Goal: Transaction & Acquisition: Purchase product/service

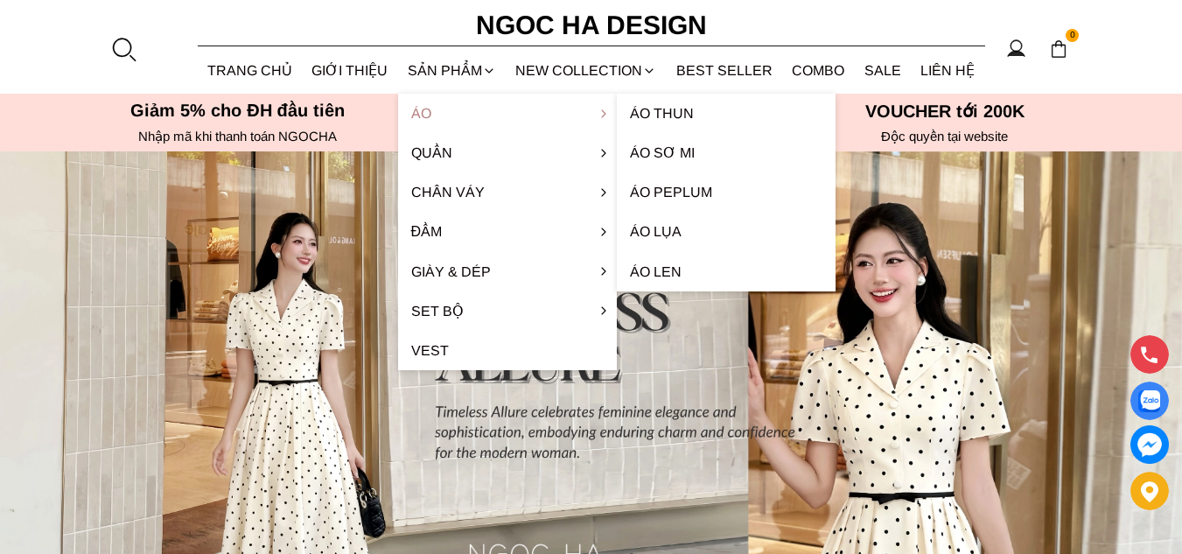
click at [424, 115] on link "Áo" at bounding box center [507, 113] width 219 height 39
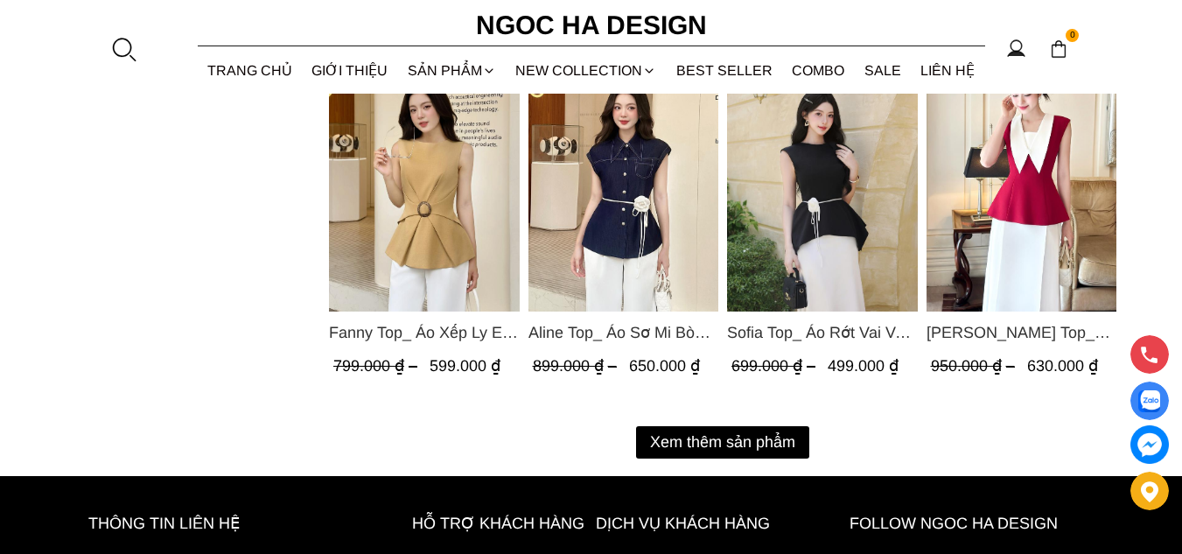
scroll to position [2274, 0]
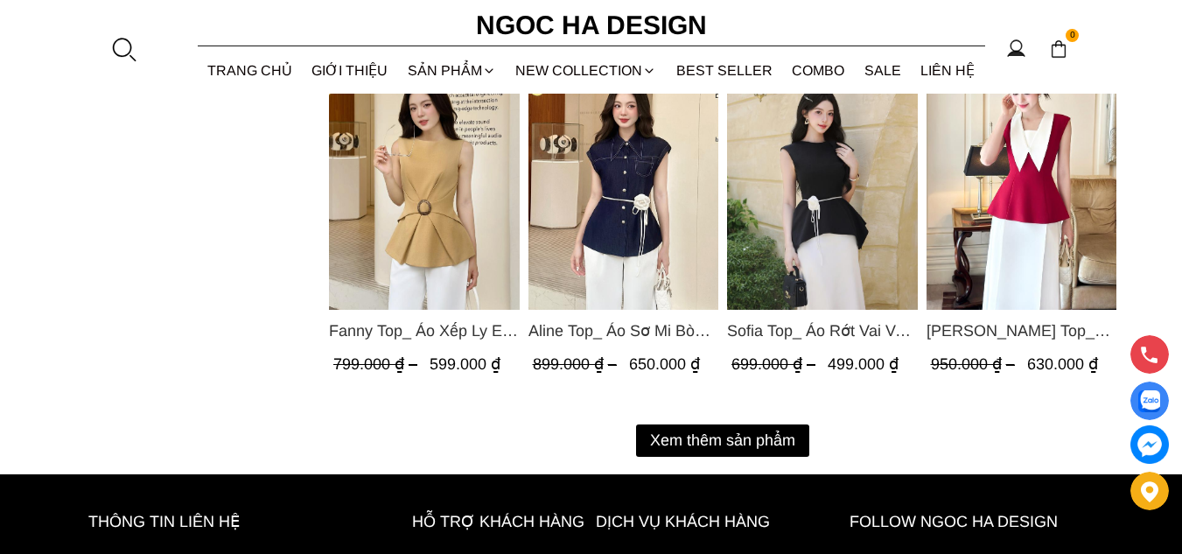
click at [781, 442] on button "Xem thêm sản phẩm" at bounding box center [722, 440] width 173 height 32
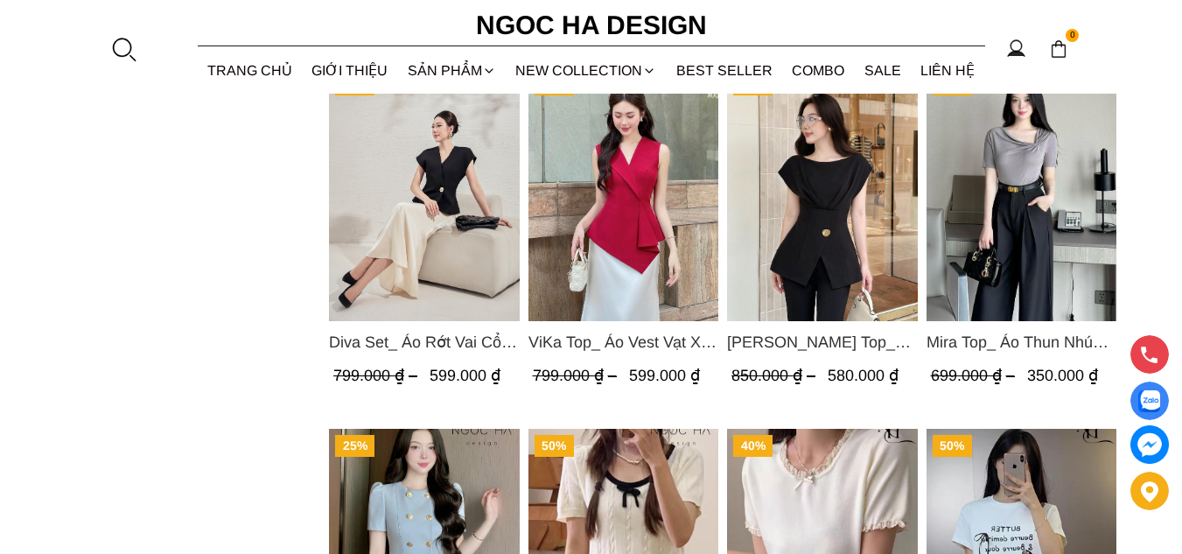
scroll to position [2712, 0]
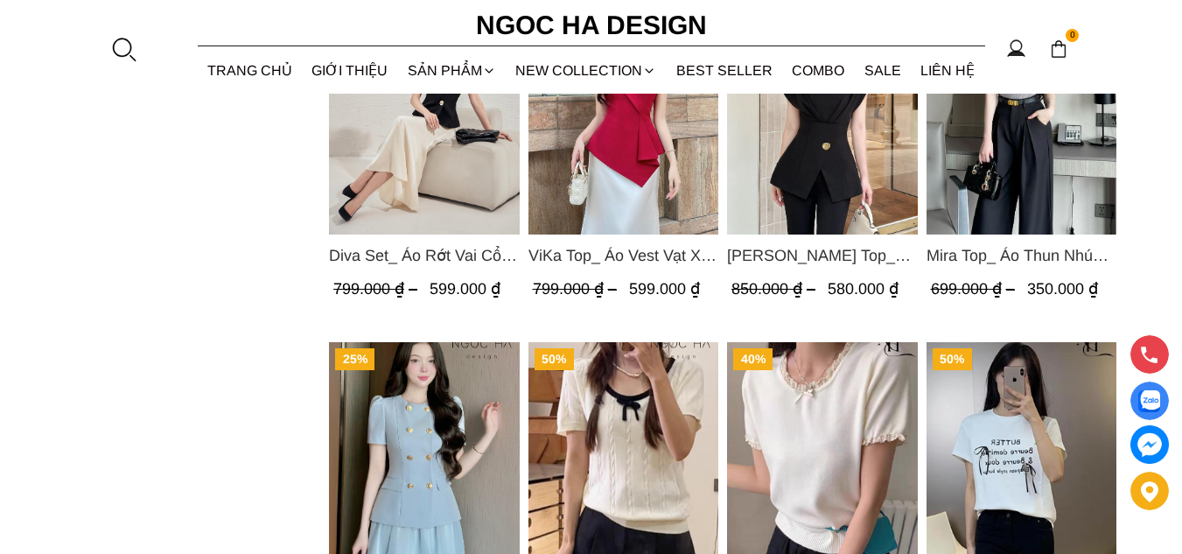
click at [422, 136] on img "Product image - Diva Set_ Áo Rớt Vai Cổ V, Chân Váy Lụa Đuôi Cá A1078+CV134" at bounding box center [424, 108] width 191 height 254
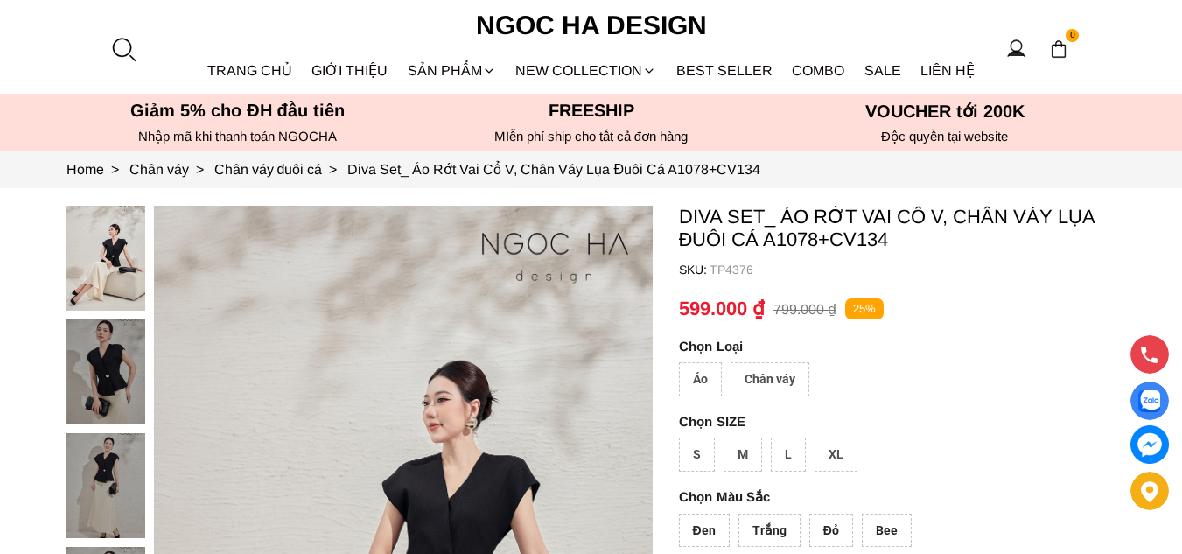
scroll to position [87, 0]
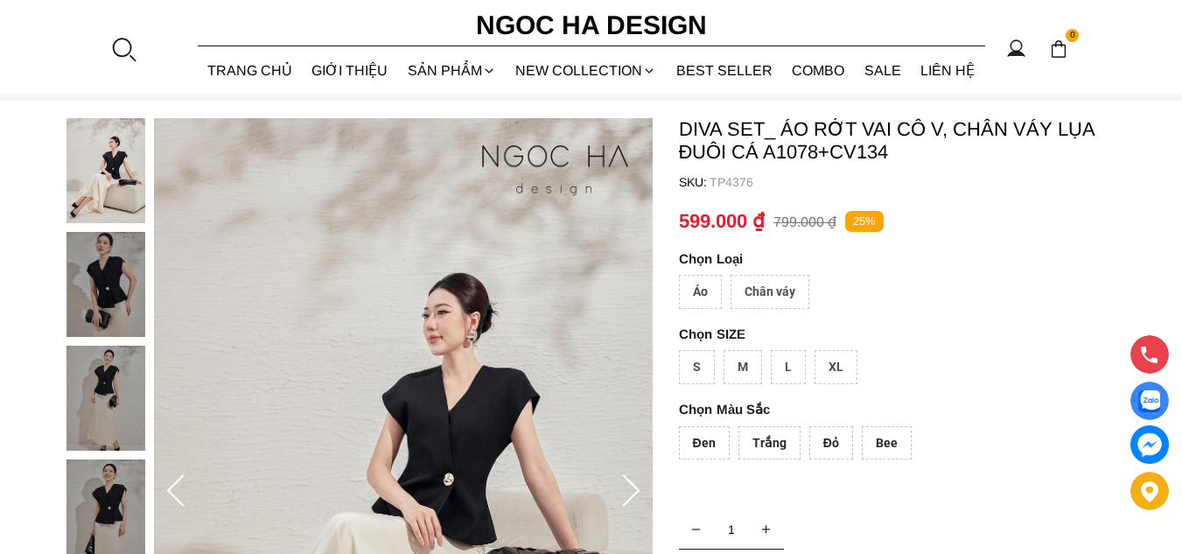
click at [106, 286] on img at bounding box center [105, 284] width 79 height 105
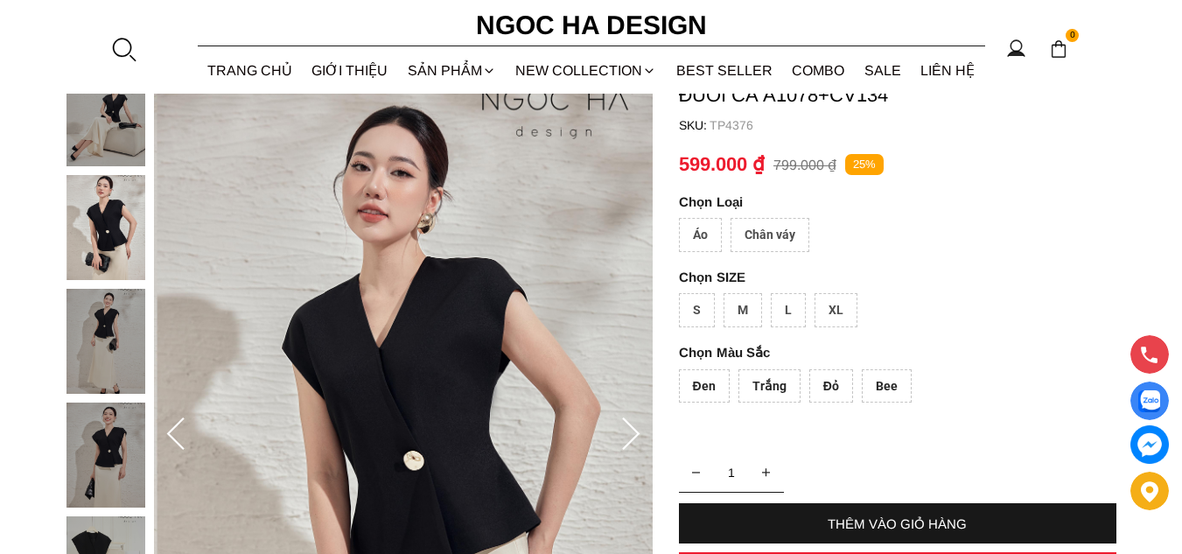
scroll to position [262, 0]
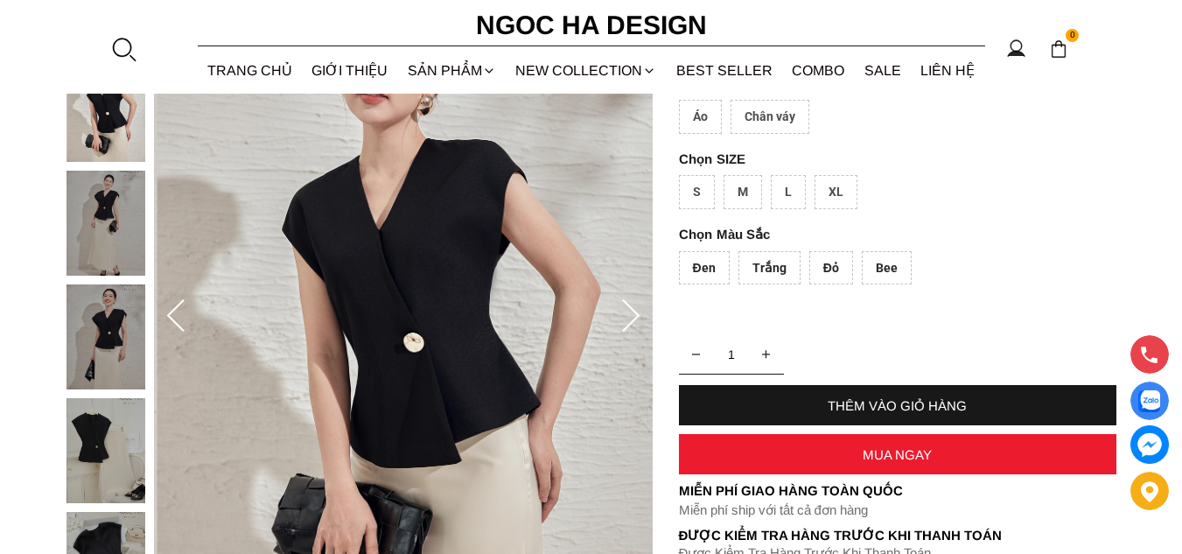
click at [715, 266] on div "Đen" at bounding box center [704, 268] width 51 height 34
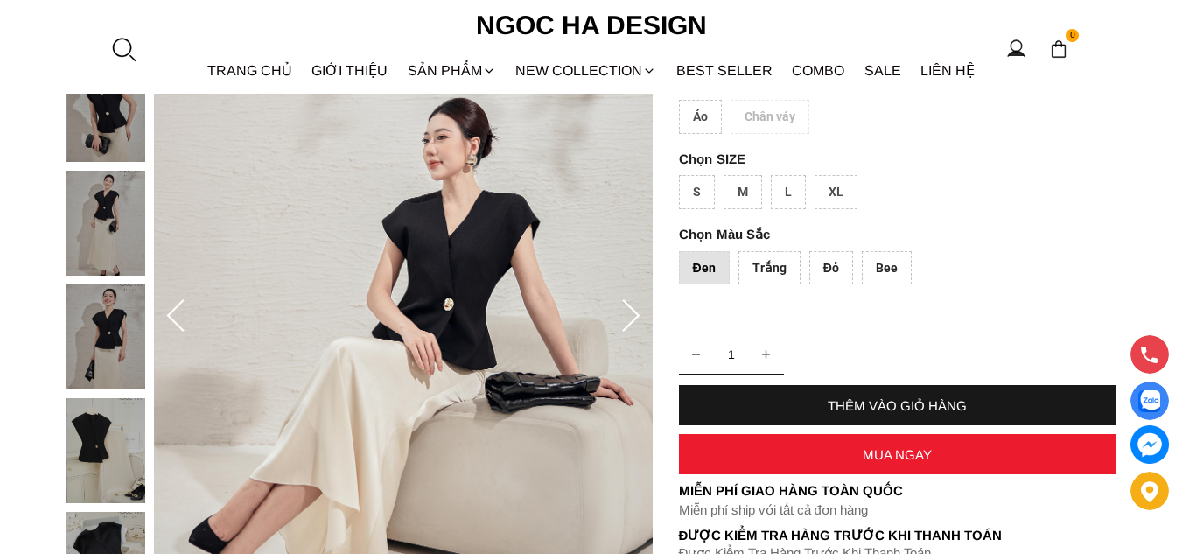
click at [756, 265] on div "Trắng" at bounding box center [769, 268] width 62 height 34
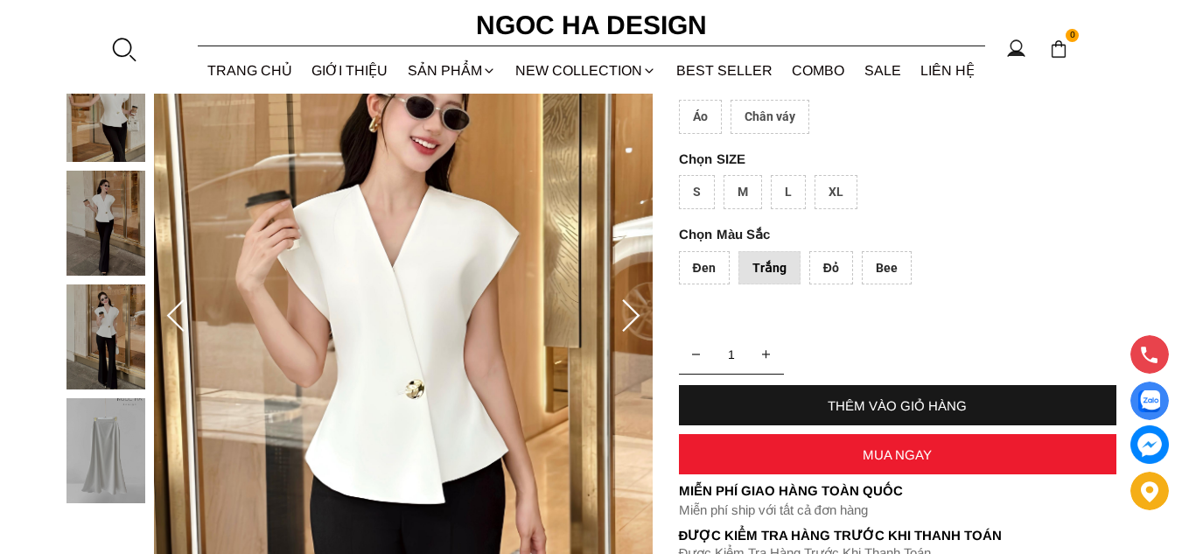
click at [817, 265] on div "Đỏ" at bounding box center [831, 268] width 44 height 34
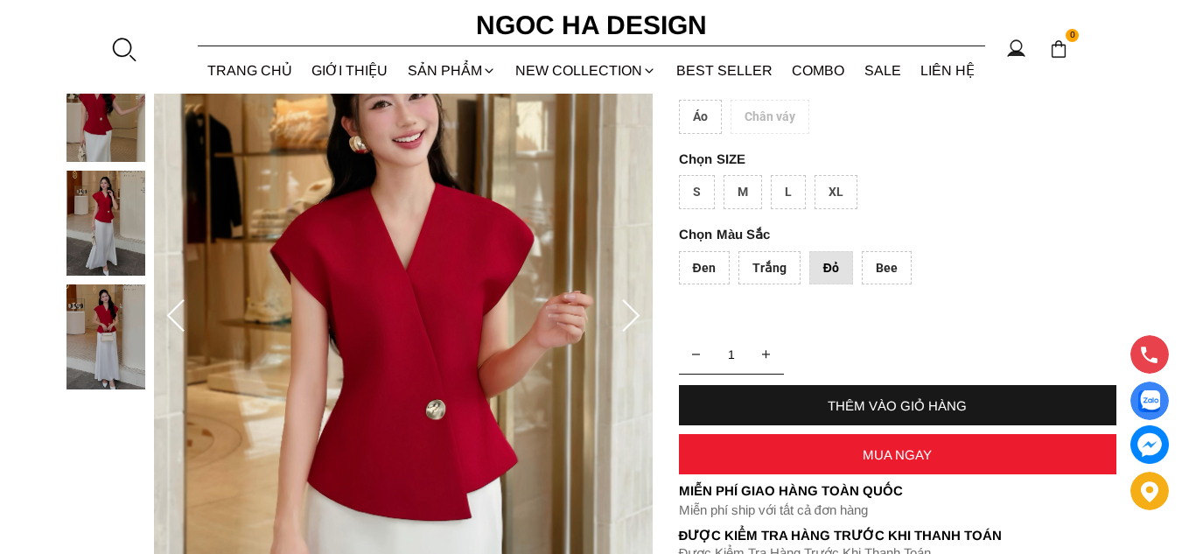
click at [889, 264] on div "Bee" at bounding box center [887, 268] width 50 height 34
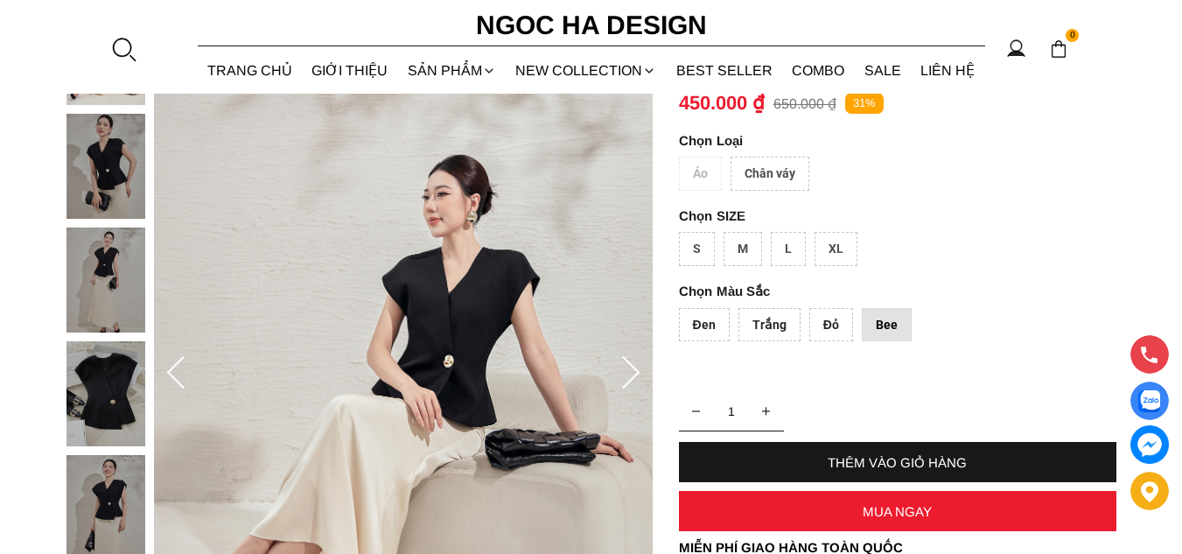
scroll to position [175, 0]
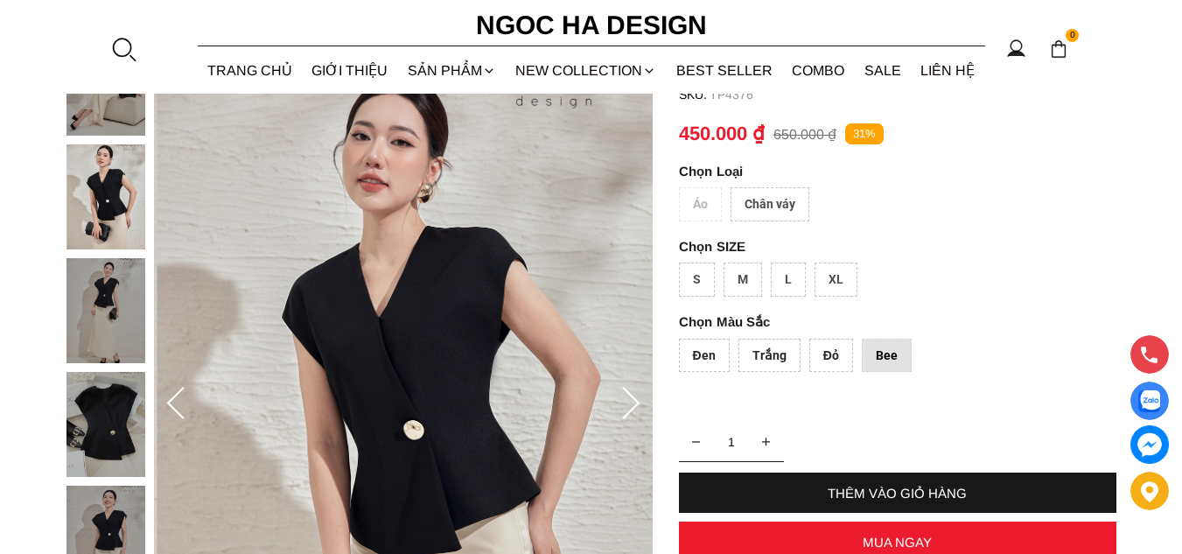
click at [707, 362] on div "Đen" at bounding box center [704, 356] width 51 height 34
